Goal: Learn about a topic

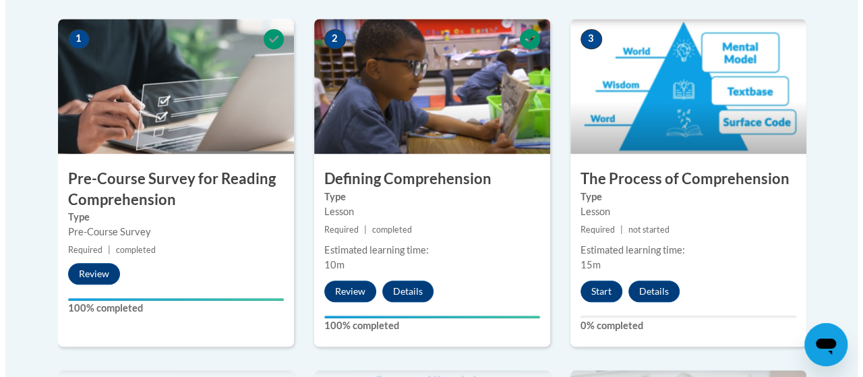
scroll to position [472, 0]
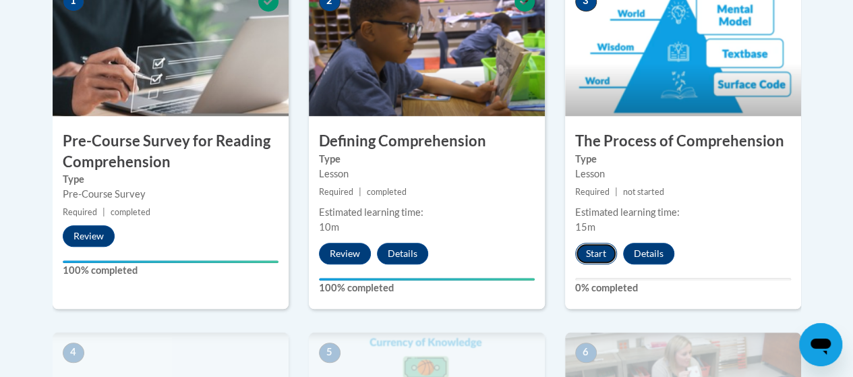
click at [588, 257] on button "Start" at bounding box center [596, 254] width 42 height 22
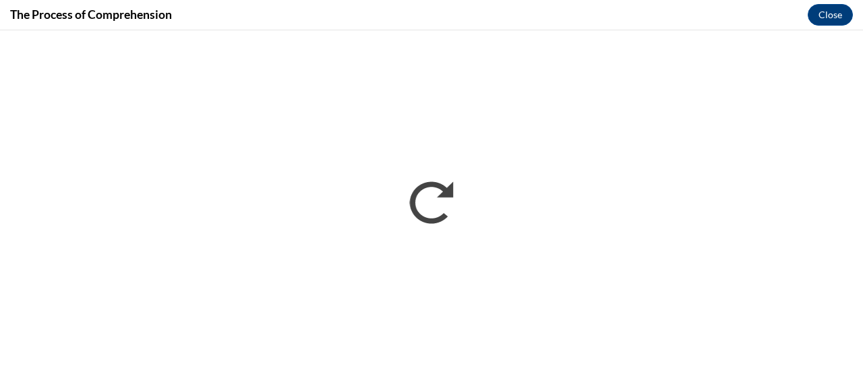
scroll to position [0, 0]
